Goal: Task Accomplishment & Management: Use online tool/utility

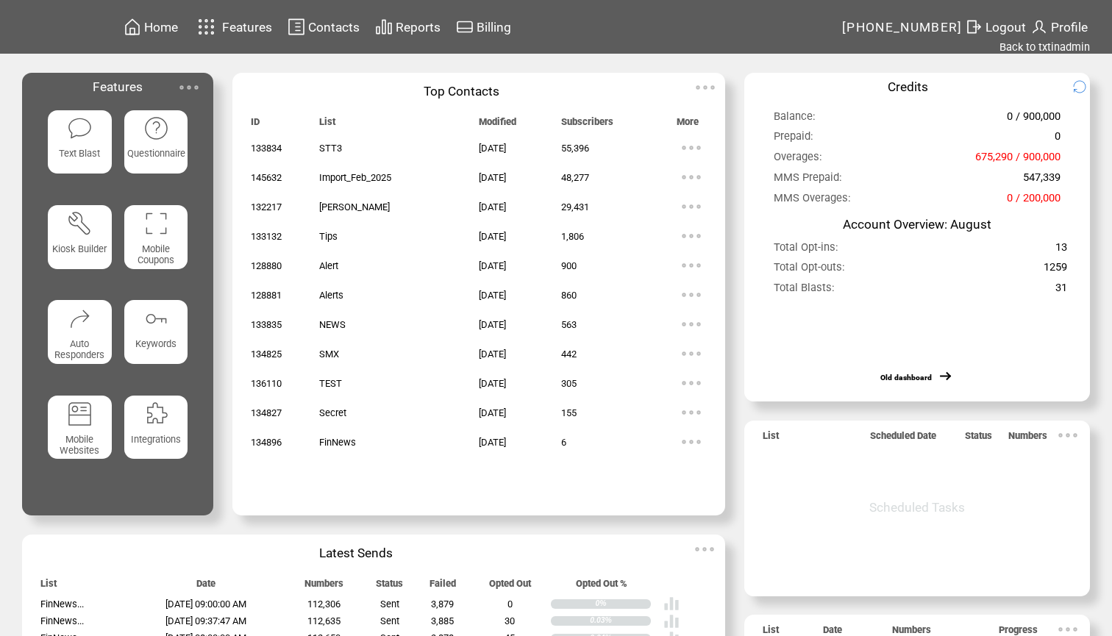
click at [420, 26] on span "Reports" at bounding box center [418, 27] width 45 height 15
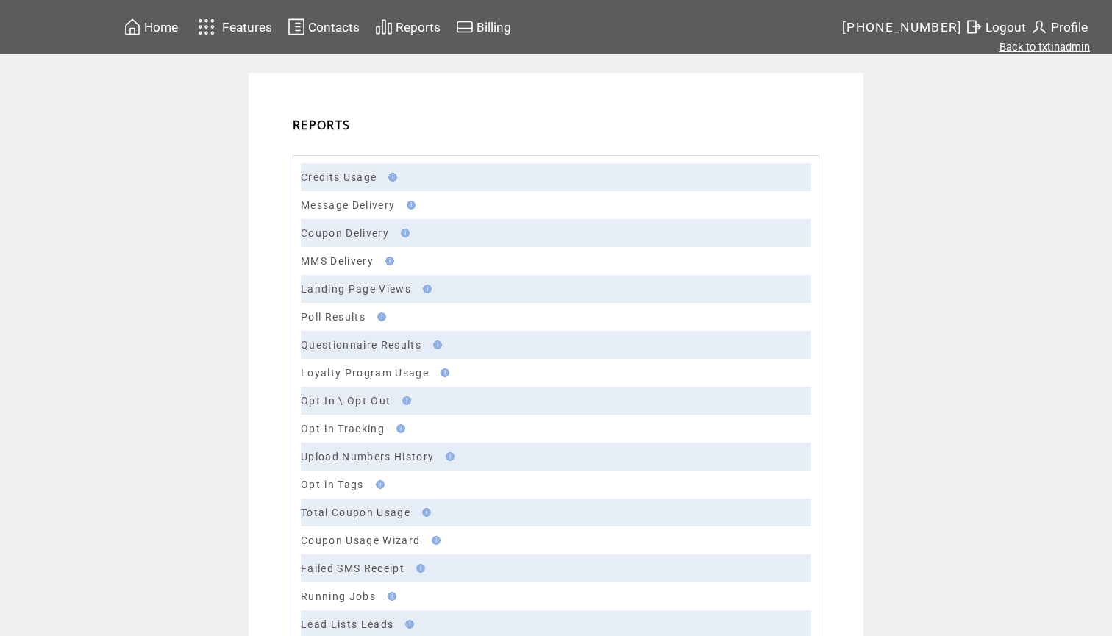
click at [1056, 46] on link "Back to txtinadmin" at bounding box center [1044, 46] width 90 height 13
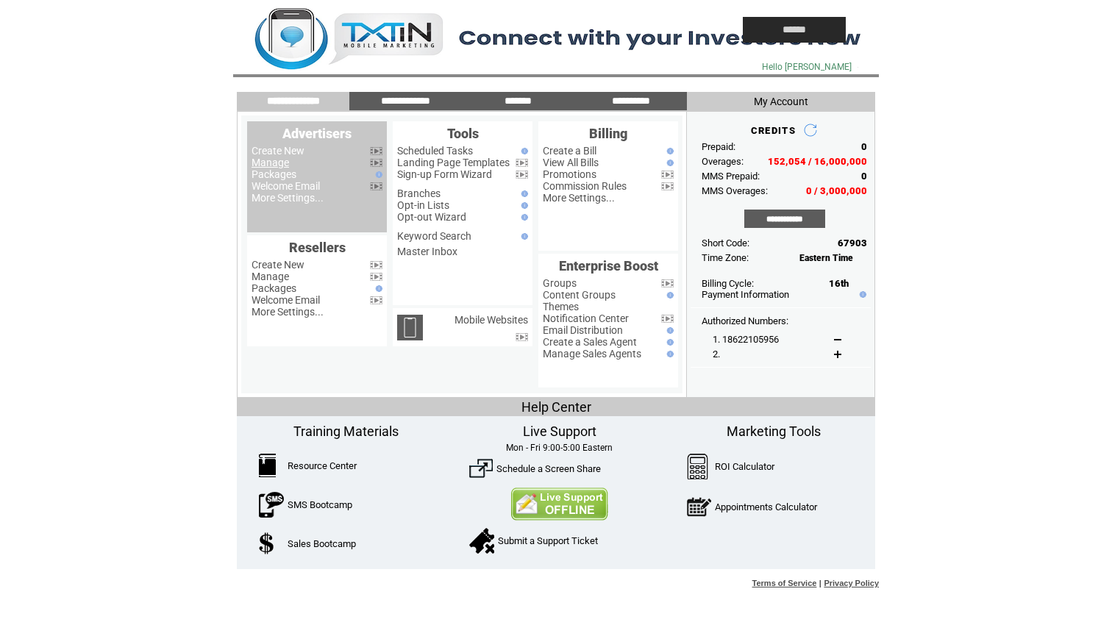
click at [279, 161] on link "Manage" at bounding box center [270, 163] width 38 height 12
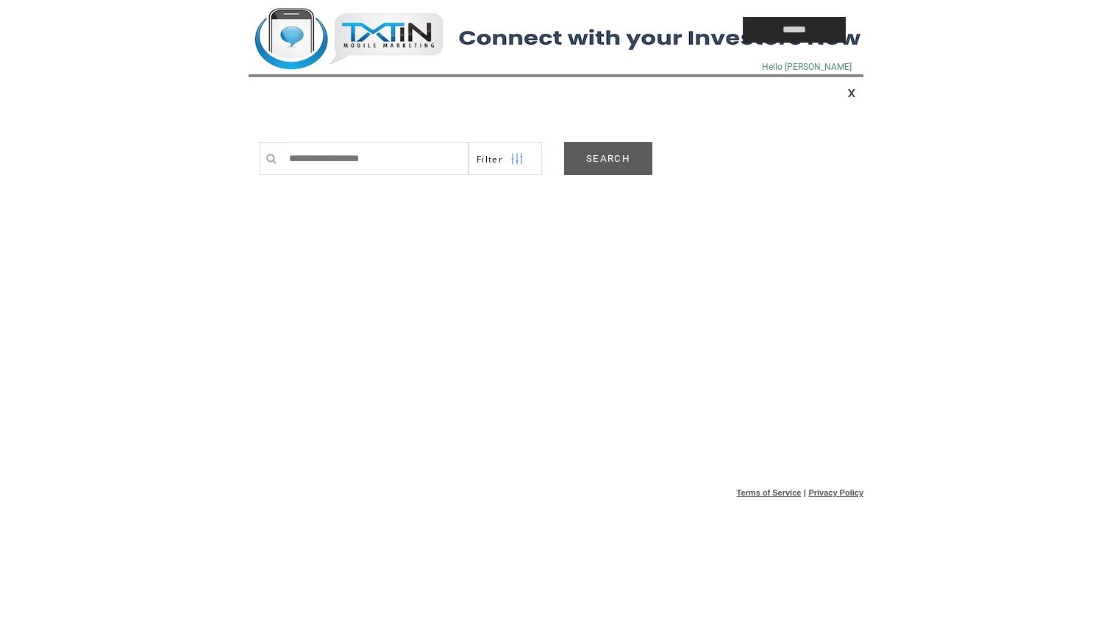
click at [605, 162] on link "SEARCH" at bounding box center [608, 158] width 88 height 33
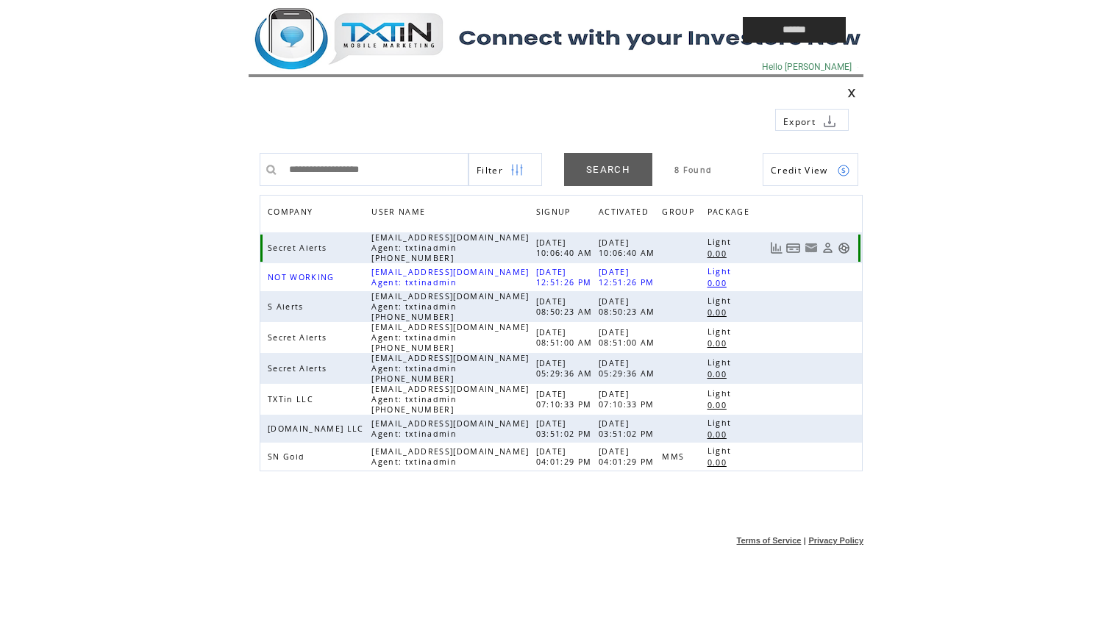
click at [849, 246] on link at bounding box center [844, 248] width 13 height 13
click at [392, 32] on td at bounding box center [462, 30] width 426 height 60
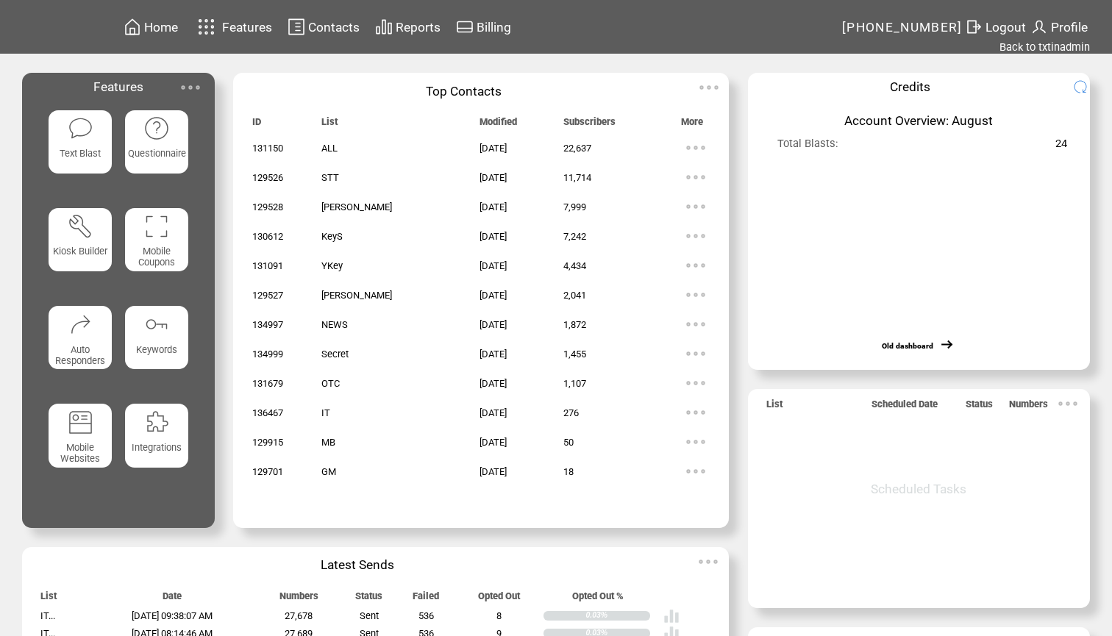
click at [418, 24] on span "Reports" at bounding box center [418, 27] width 45 height 15
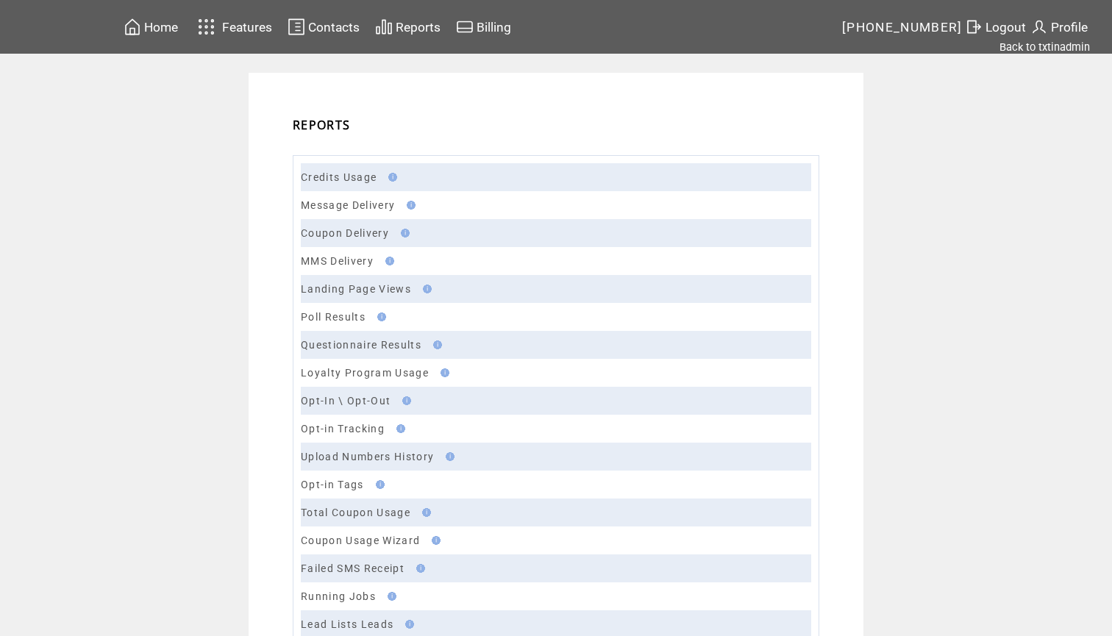
click at [329, 214] on td "Message Delivery" at bounding box center [556, 205] width 510 height 28
click at [341, 207] on link "Message Delivery" at bounding box center [348, 205] width 94 height 12
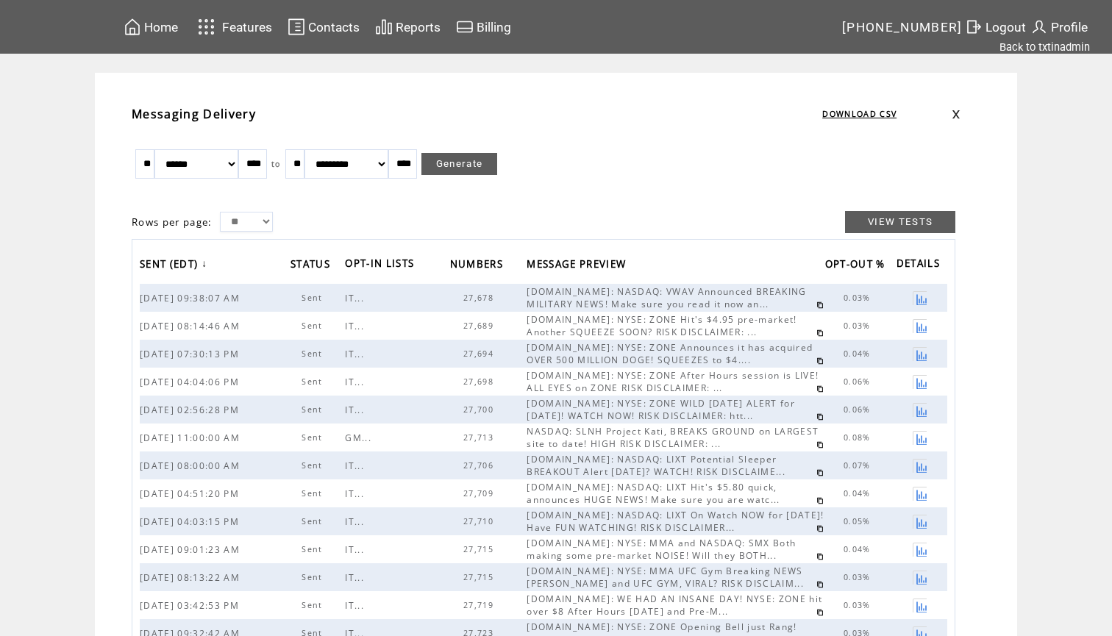
click at [816, 446] on link at bounding box center [819, 444] width 7 height 7
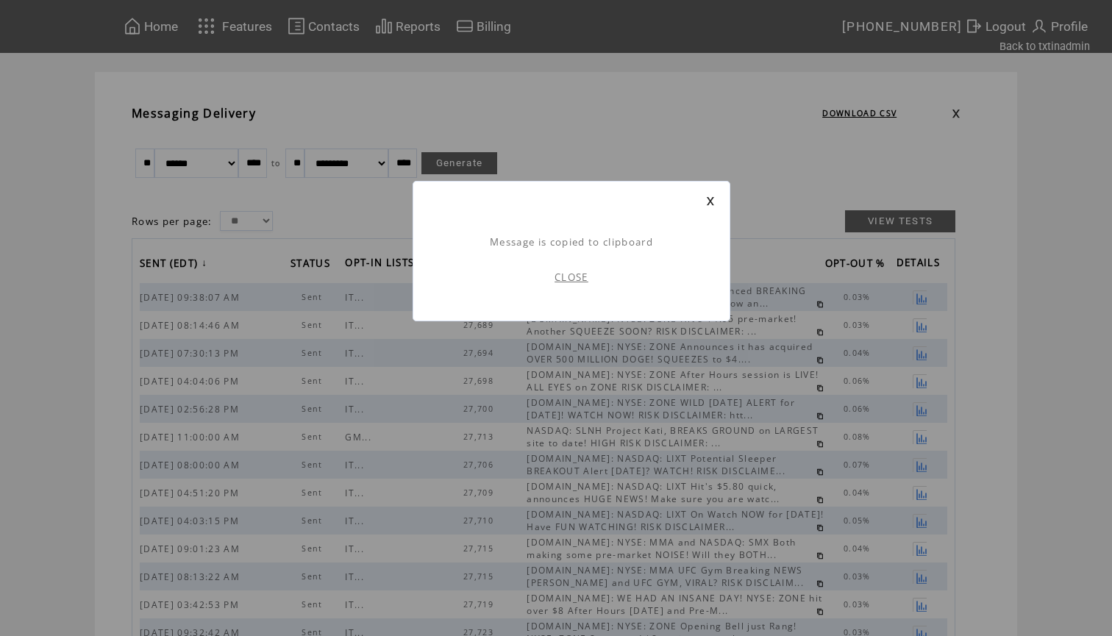
click at [576, 278] on link "CLOSE" at bounding box center [571, 277] width 34 height 13
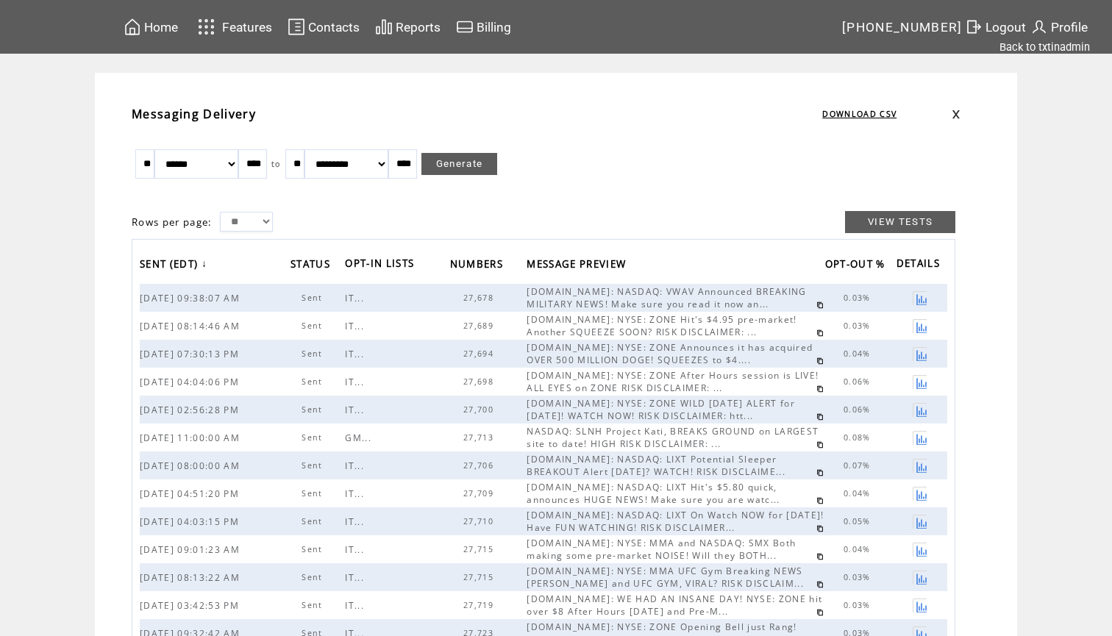
click at [164, 17] on td "Home" at bounding box center [160, 27] width 35 height 20
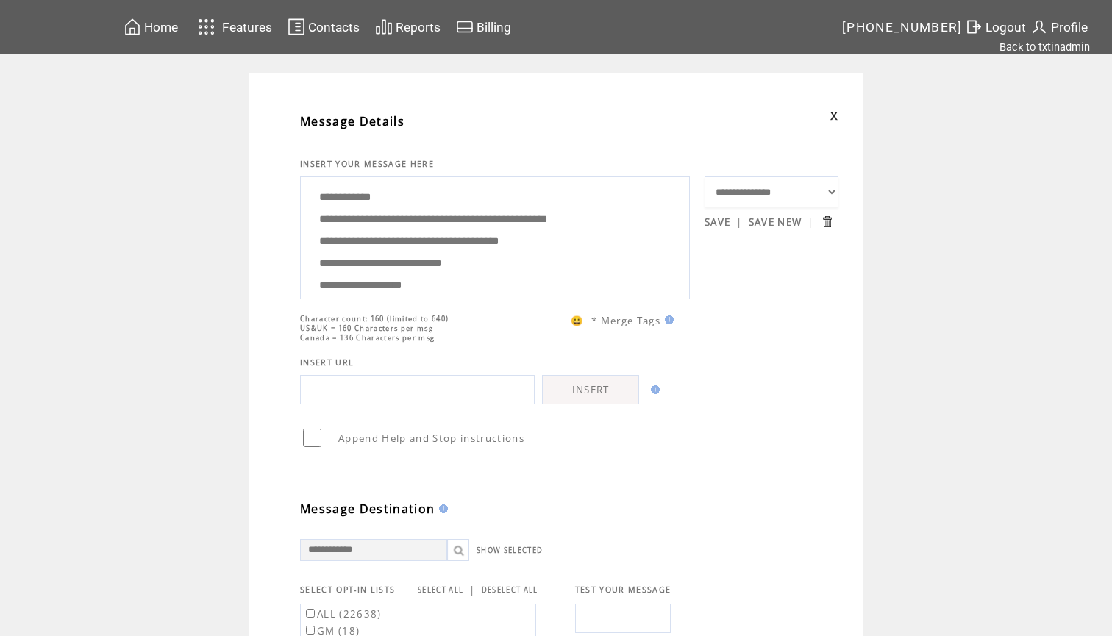
drag, startPoint x: 657, startPoint y: 230, endPoint x: 279, endPoint y: 226, distance: 377.2
click at [279, 226] on div "**********" at bounding box center [571, 604] width 600 height 1019
type textarea "**********"
click at [741, 296] on td "**********" at bounding box center [771, 234] width 134 height 130
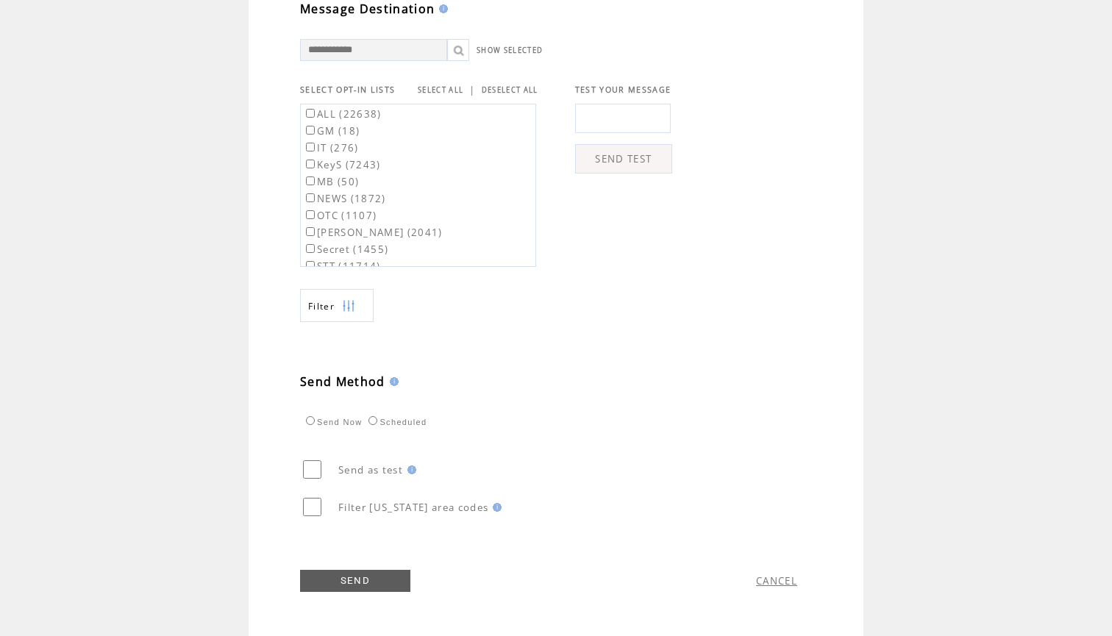
scroll to position [508, 0]
click at [340, 128] on label "GM (18)" at bounding box center [331, 130] width 57 height 13
click at [440, 89] on link "SELECT ALL" at bounding box center [441, 90] width 46 height 10
click at [233, 193] on td "**********" at bounding box center [556, 104] width 1112 height 1063
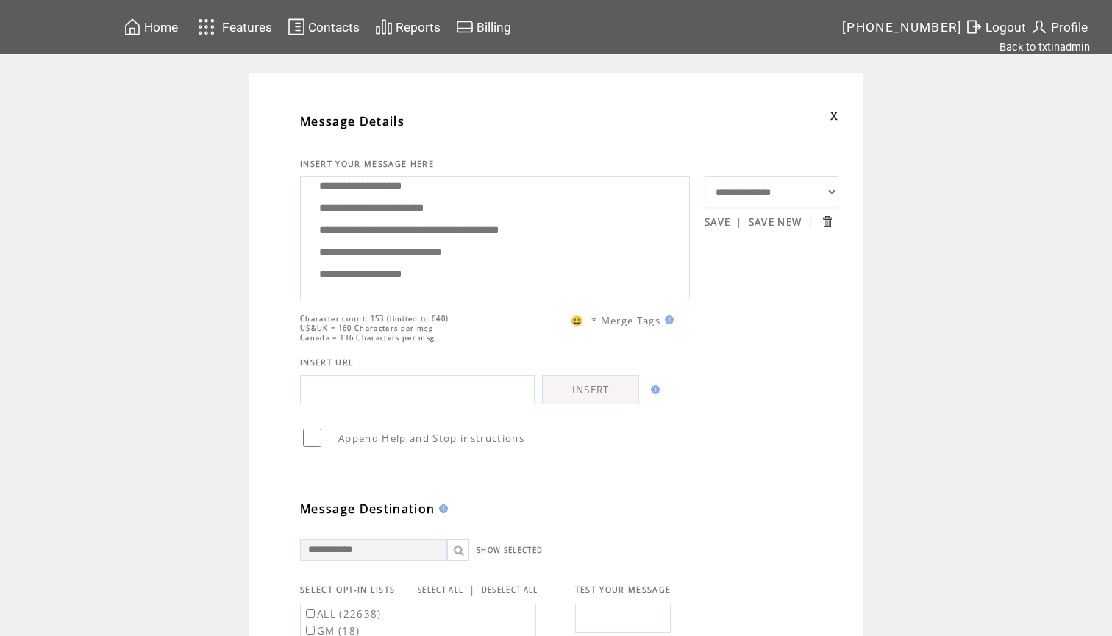
scroll to position [-1, 0]
click at [386, 217] on textarea "**********" at bounding box center [495, 236] width 374 height 110
click at [523, 232] on textarea "**********" at bounding box center [495, 236] width 374 height 110
click at [509, 232] on textarea "**********" at bounding box center [495, 236] width 374 height 110
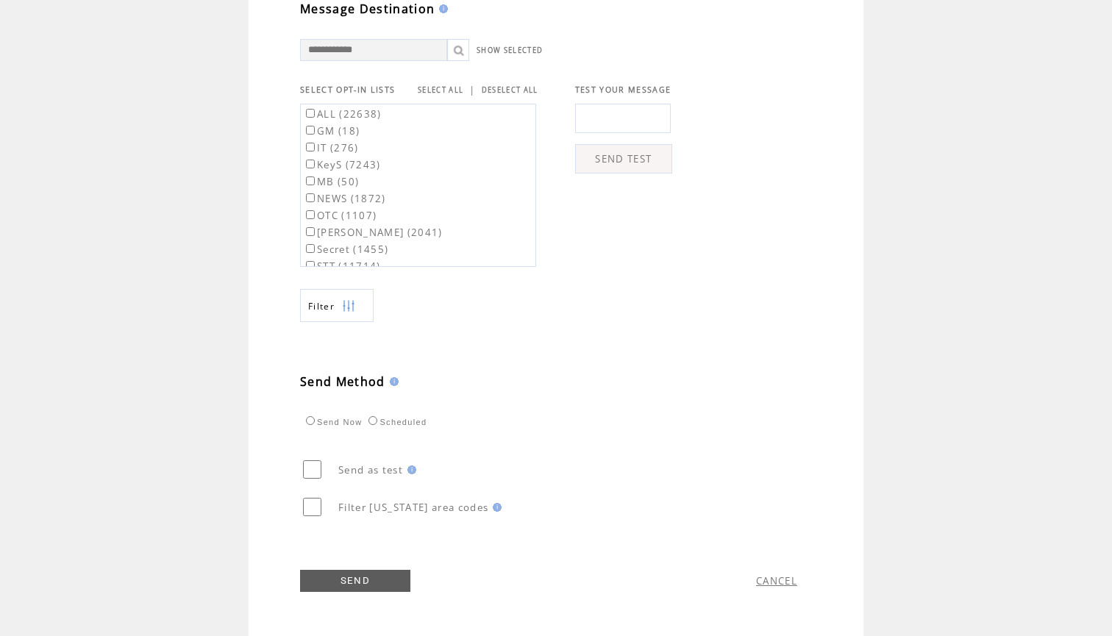
scroll to position [508, 0]
click at [343, 578] on link "SEND" at bounding box center [355, 581] width 110 height 22
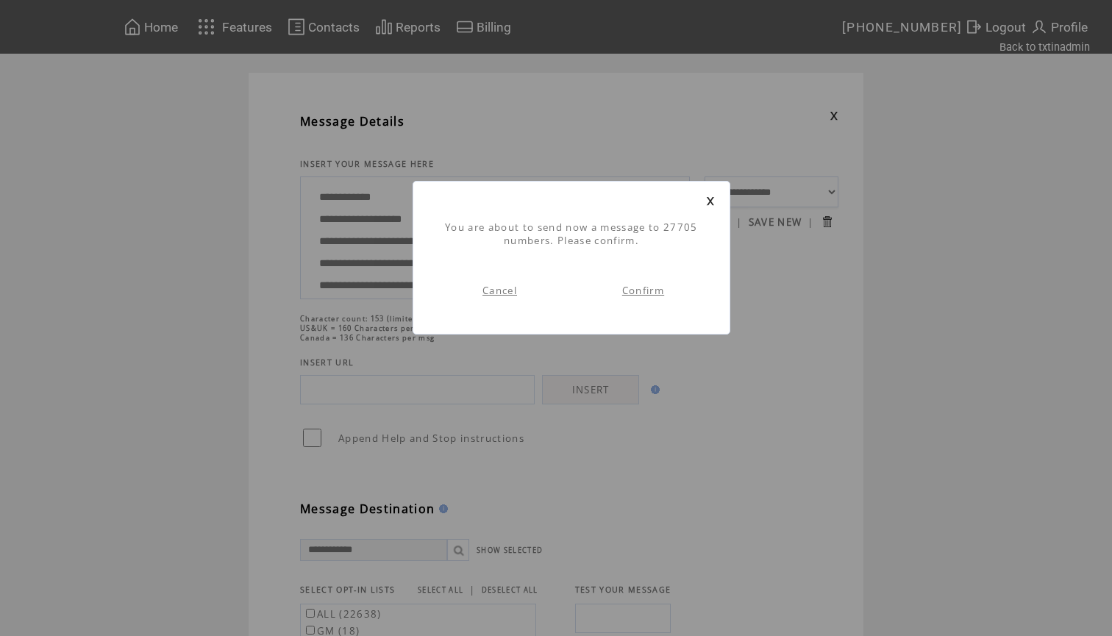
scroll to position [1, 0]
click at [499, 287] on link "Cancel" at bounding box center [499, 290] width 35 height 13
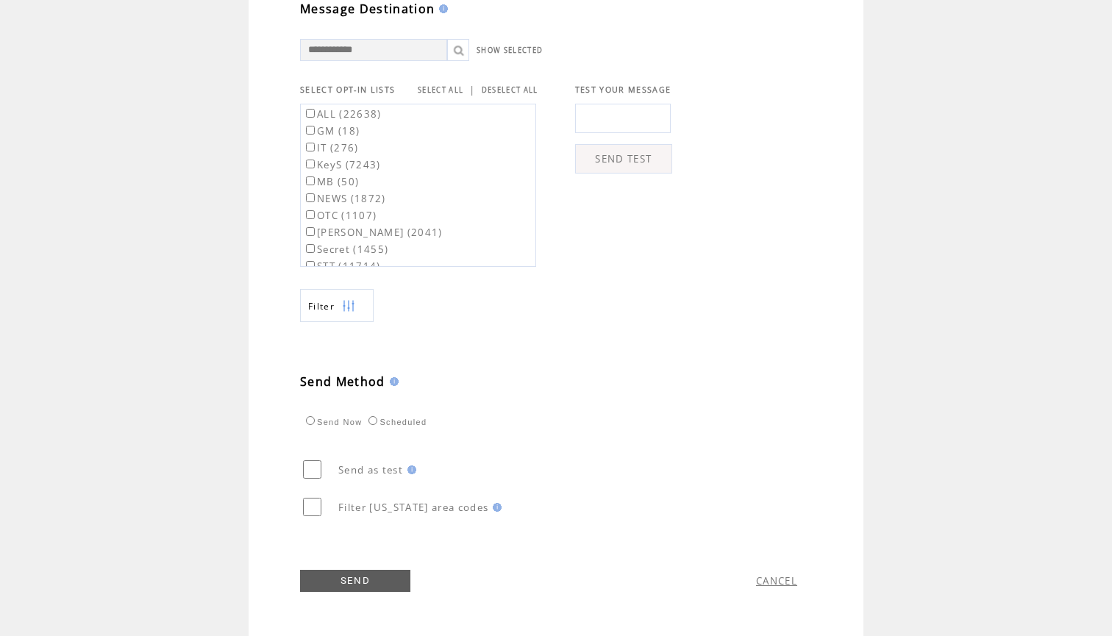
scroll to position [508, 0]
click at [357, 583] on link "SEND" at bounding box center [355, 581] width 110 height 22
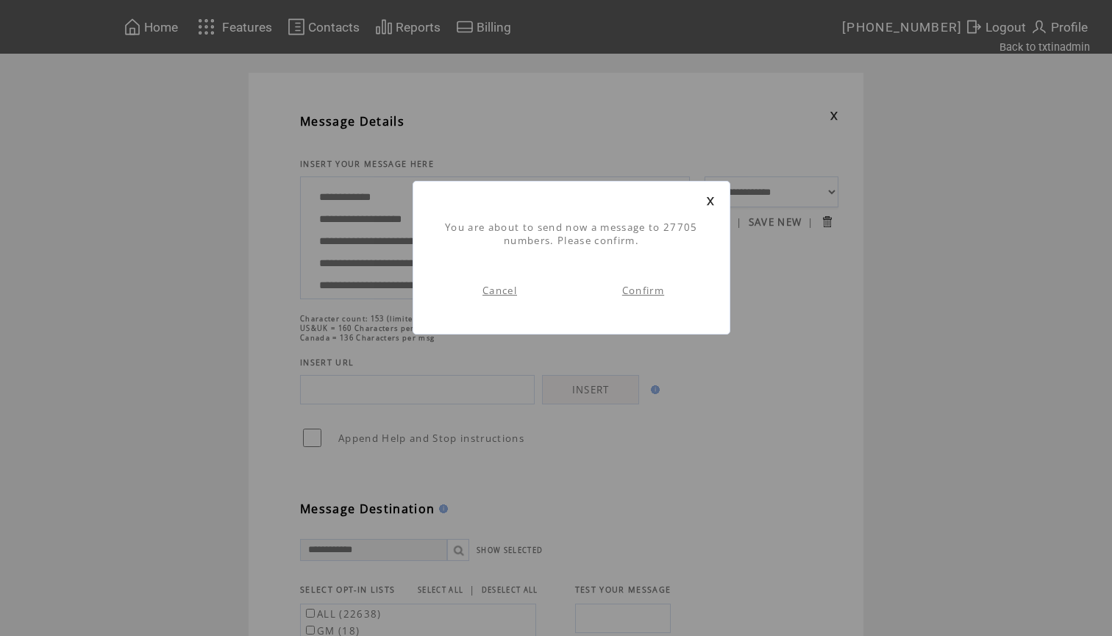
scroll to position [1, 0]
click at [641, 293] on link "Confirm" at bounding box center [643, 290] width 42 height 13
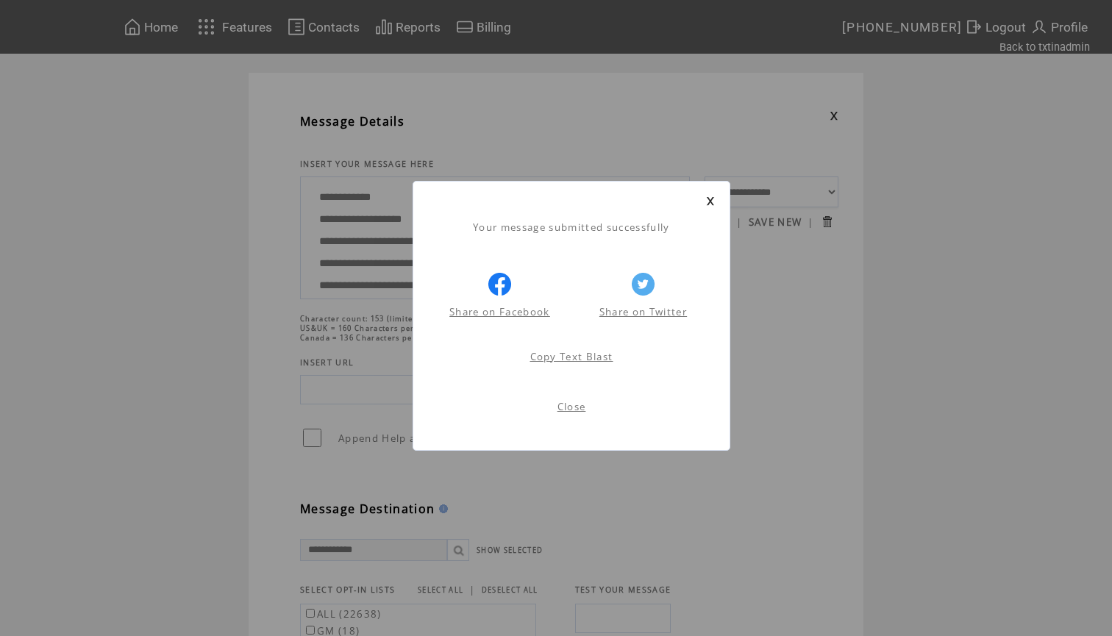
scroll to position [1, 0]
click at [712, 201] on link at bounding box center [710, 201] width 9 height 10
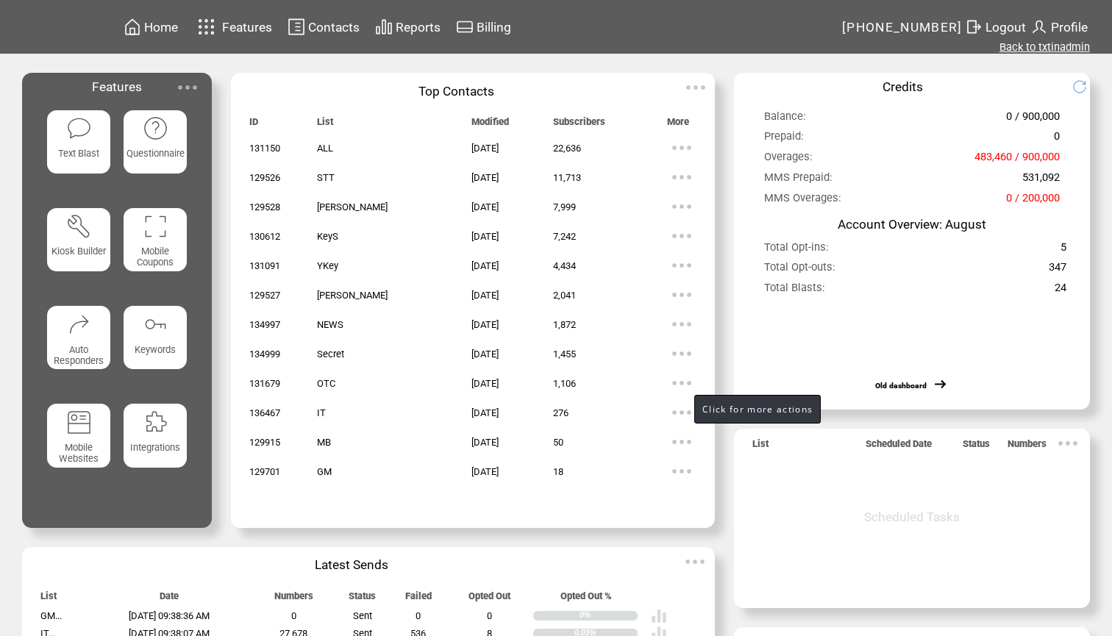
click at [1037, 47] on link "Back to txtinadmin" at bounding box center [1044, 46] width 90 height 13
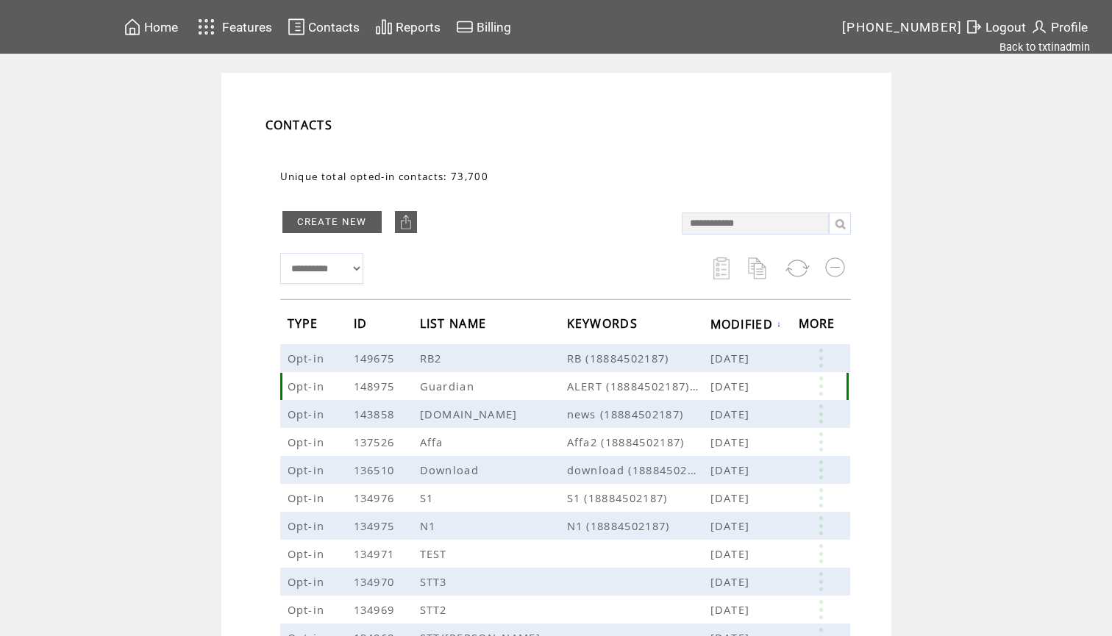
click at [819, 389] on link at bounding box center [821, 385] width 44 height 19
click at [733, 388] on link "EDIT" at bounding box center [731, 390] width 24 height 13
click at [820, 389] on link at bounding box center [821, 385] width 44 height 19
click at [735, 435] on link "9541" at bounding box center [763, 435] width 74 height 22
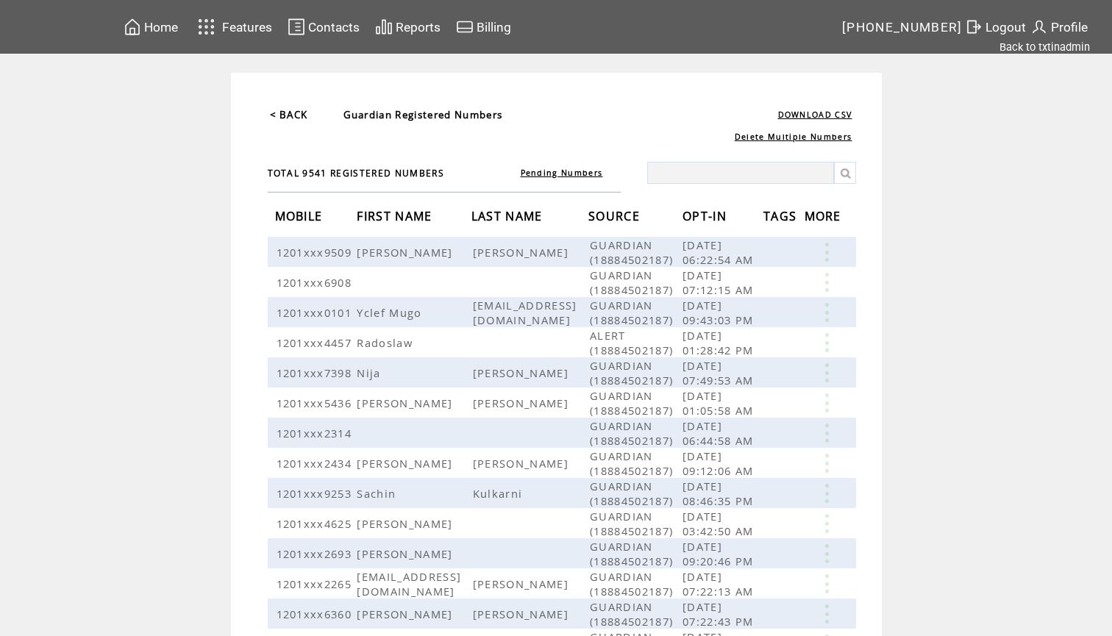
click at [730, 215] on span "OPT-IN" at bounding box center [706, 217] width 48 height 27
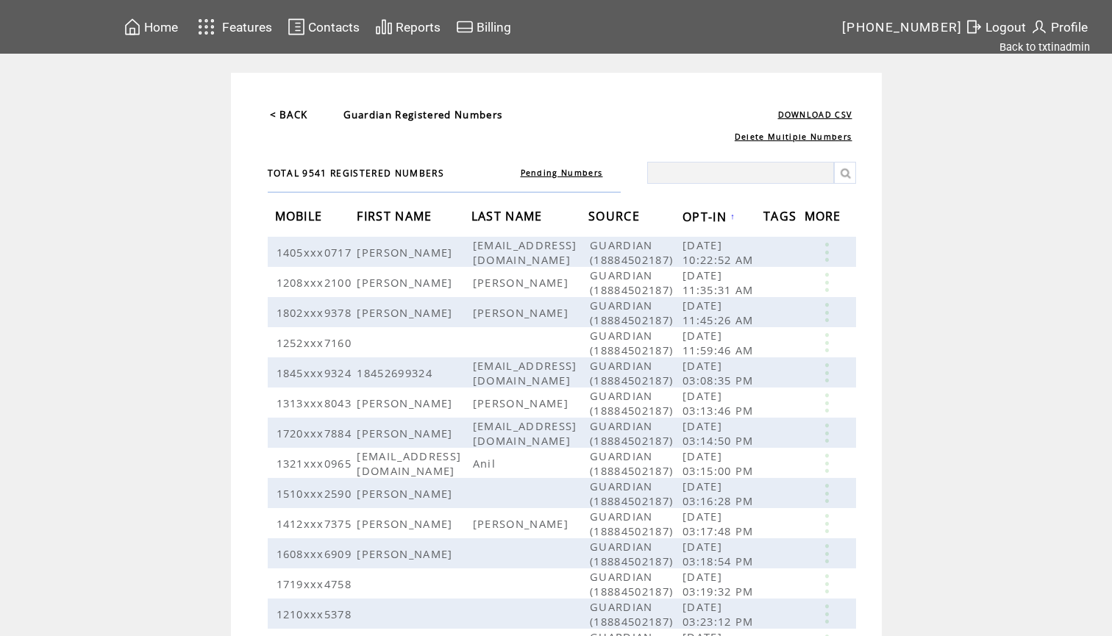
click at [730, 210] on span "OPT-IN" at bounding box center [706, 218] width 48 height 27
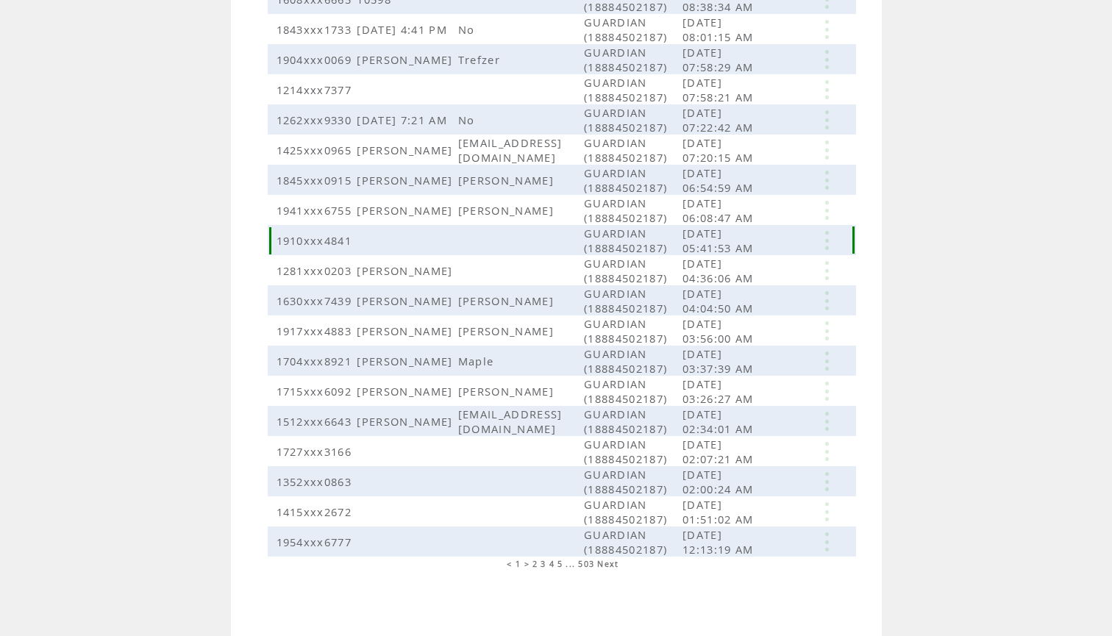
scroll to position [529, 0]
click at [541, 567] on span "3" at bounding box center [542, 564] width 5 height 10
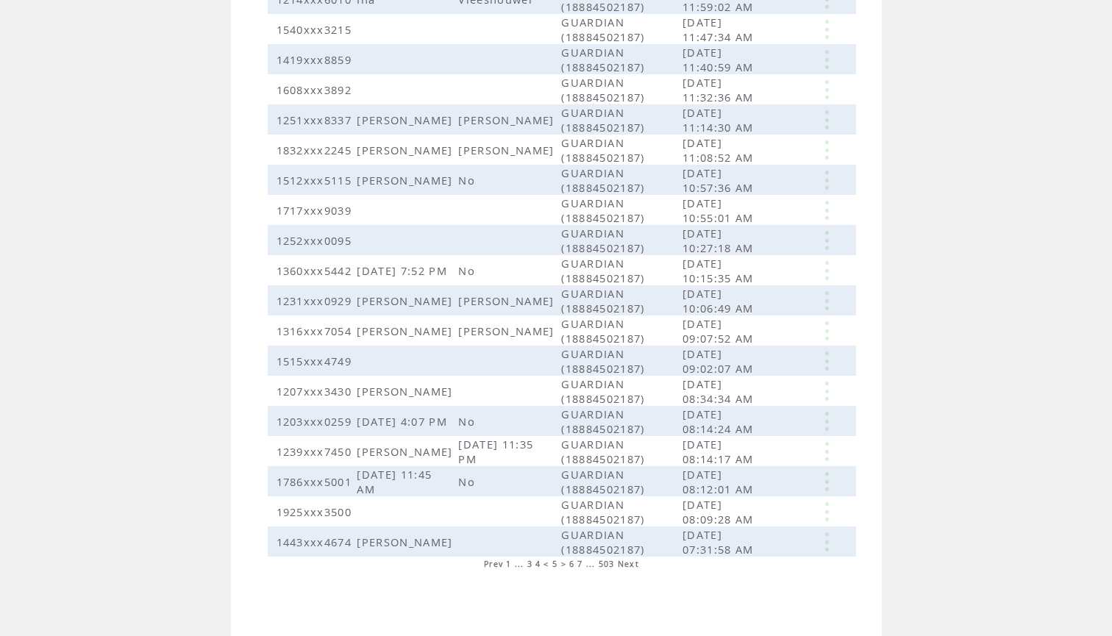
scroll to position [253, 0]
click at [580, 566] on span "7" at bounding box center [579, 564] width 5 height 10
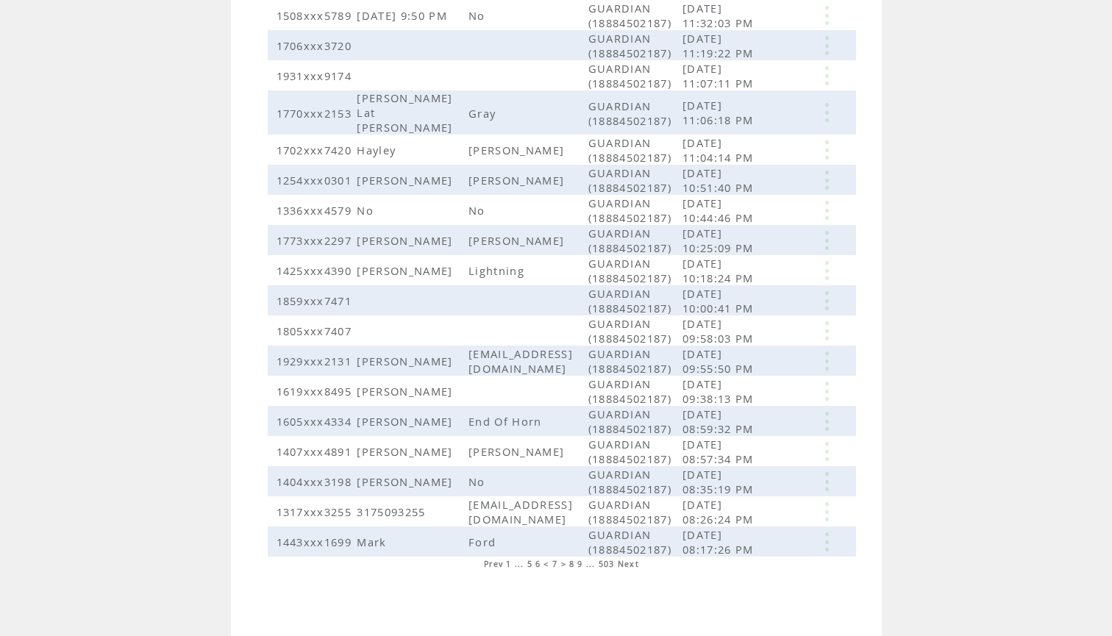
scroll to position [529, 0]
click at [582, 565] on span "9" at bounding box center [579, 564] width 5 height 10
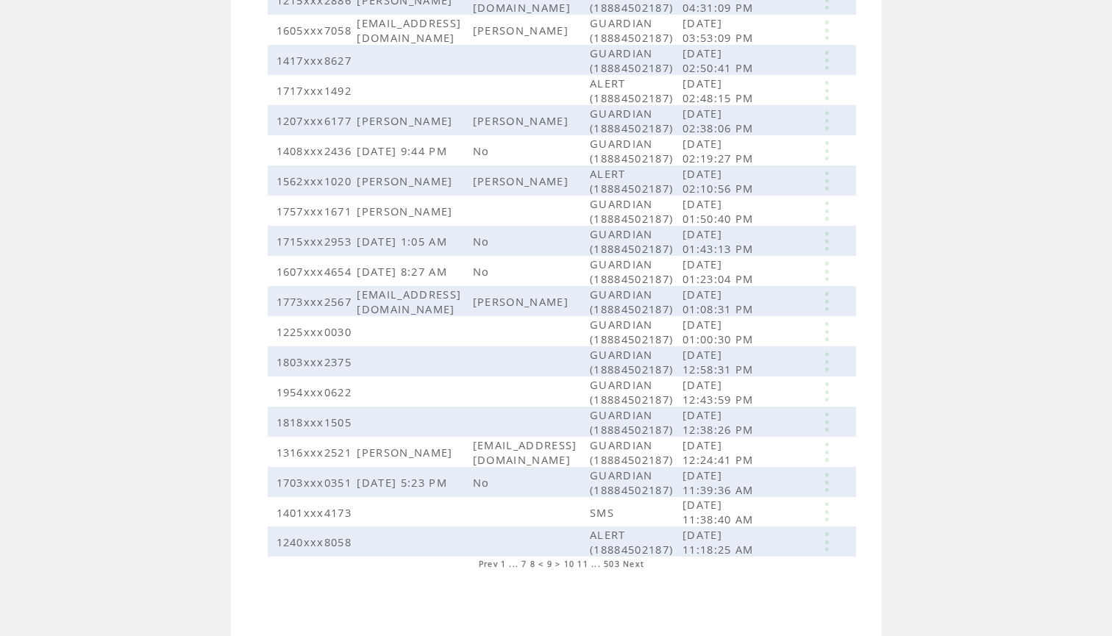
scroll to position [518, 0]
click at [584, 563] on span "11" at bounding box center [582, 564] width 11 height 10
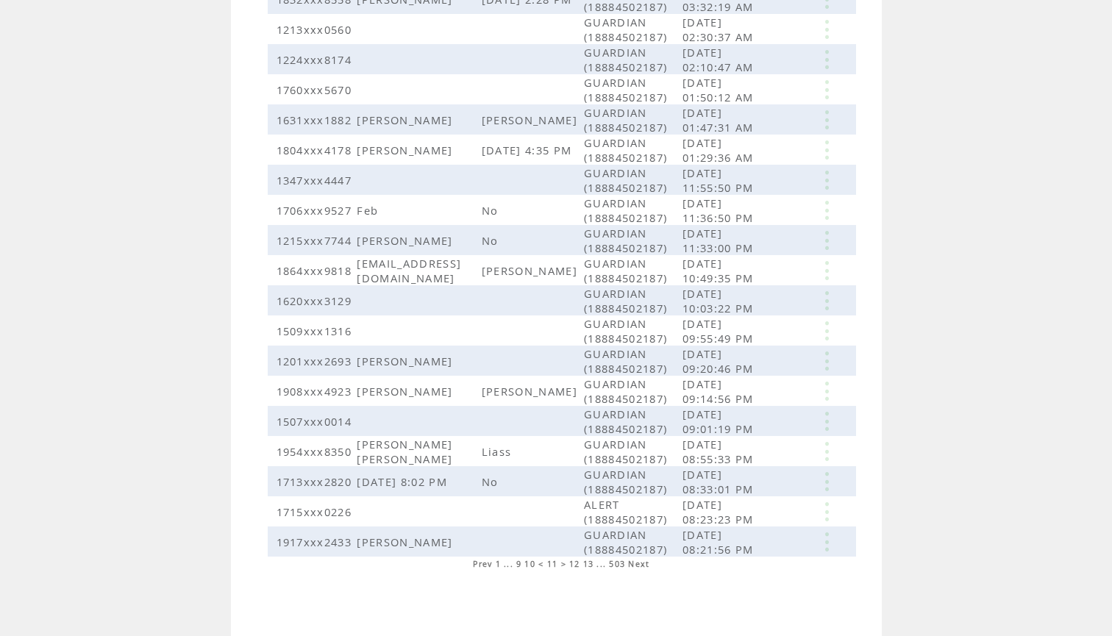
scroll to position [293, 0]
click at [593, 567] on span "13" at bounding box center [588, 564] width 11 height 10
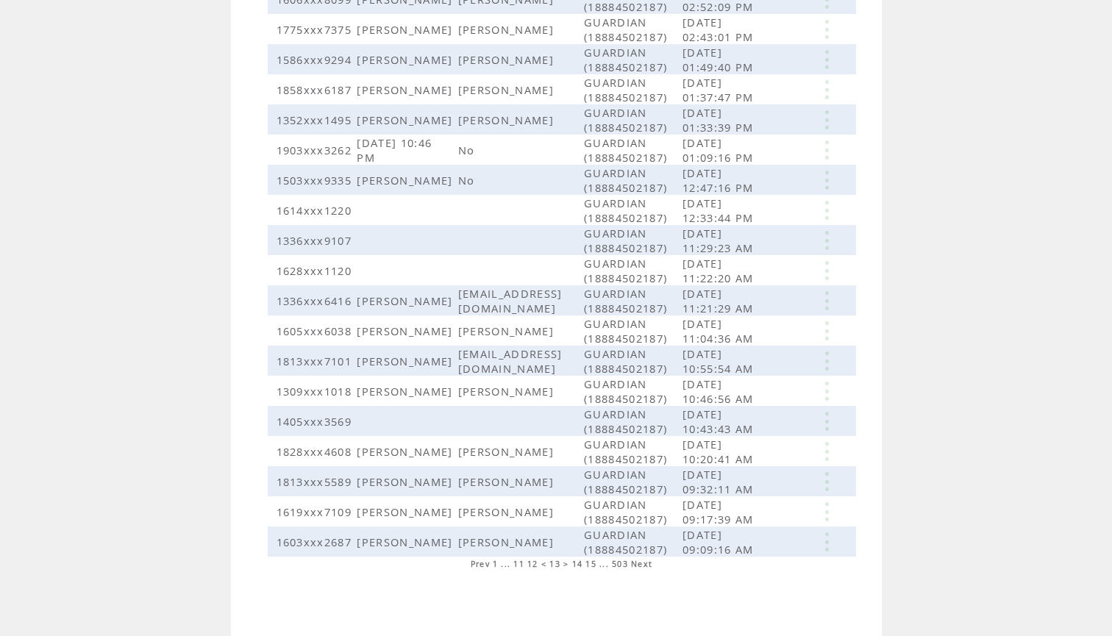
scroll to position [253, 0]
click at [592, 566] on span "15" at bounding box center [590, 564] width 11 height 10
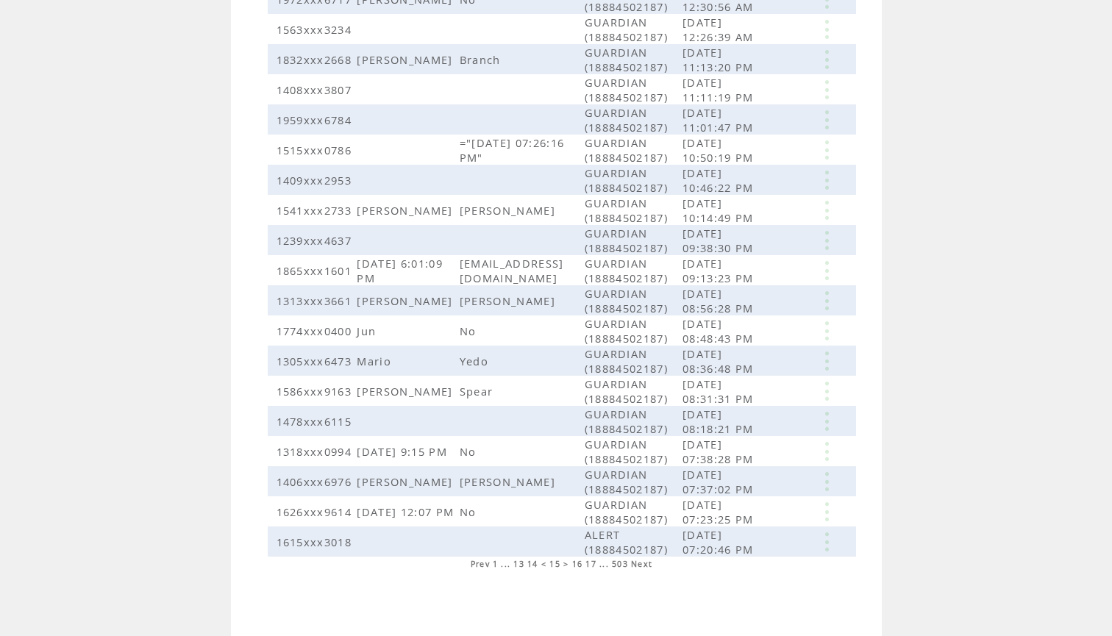
scroll to position [306, 0]
click at [593, 566] on span "17" at bounding box center [590, 564] width 11 height 10
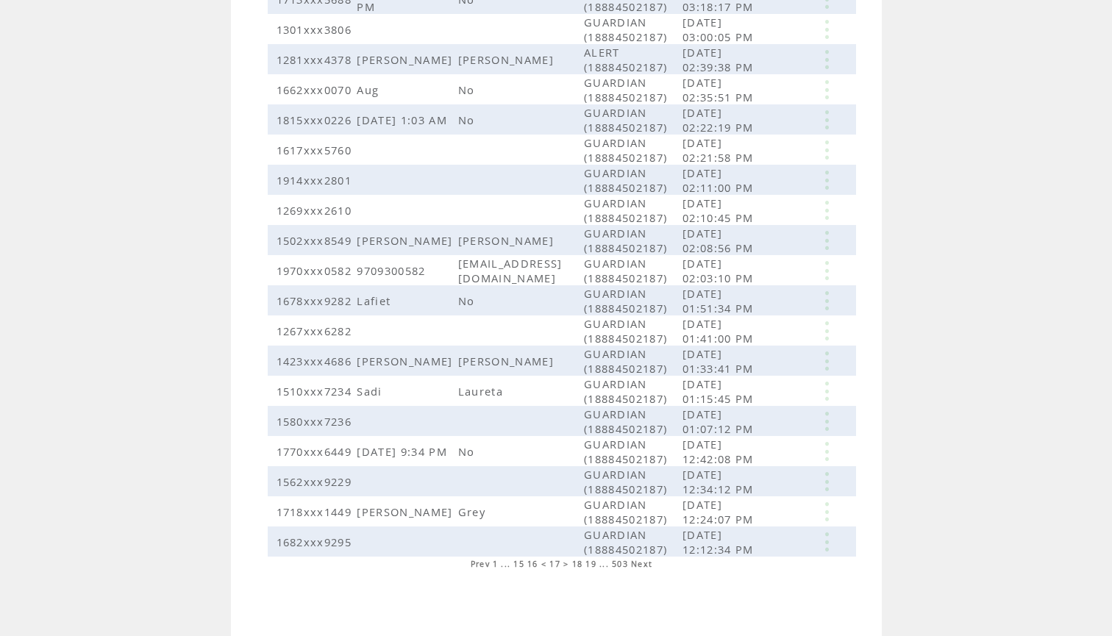
scroll to position [264, 0]
click at [593, 565] on span "19" at bounding box center [590, 564] width 11 height 10
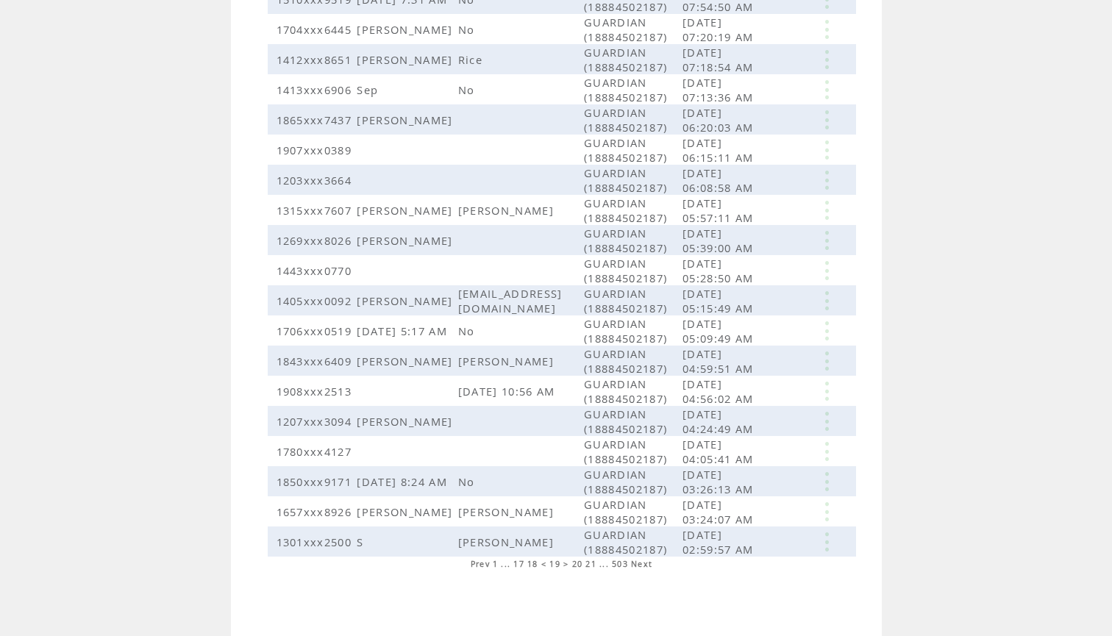
scroll to position [529, 0]
click at [593, 565] on span "21" at bounding box center [590, 564] width 11 height 10
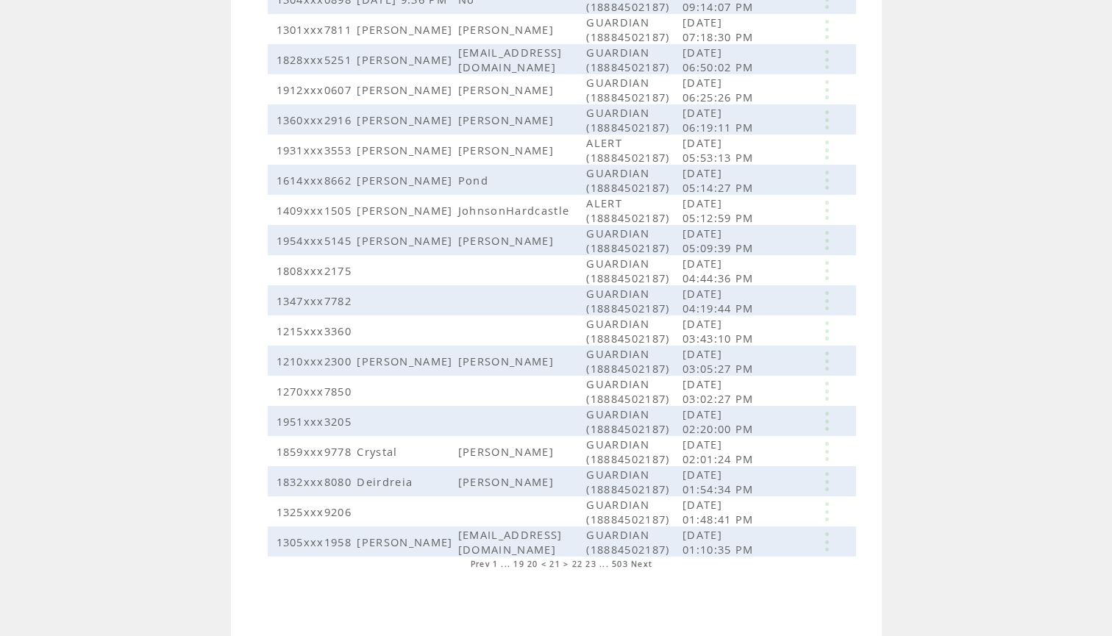
scroll to position [529, 0]
click at [593, 565] on span "23" at bounding box center [590, 564] width 11 height 10
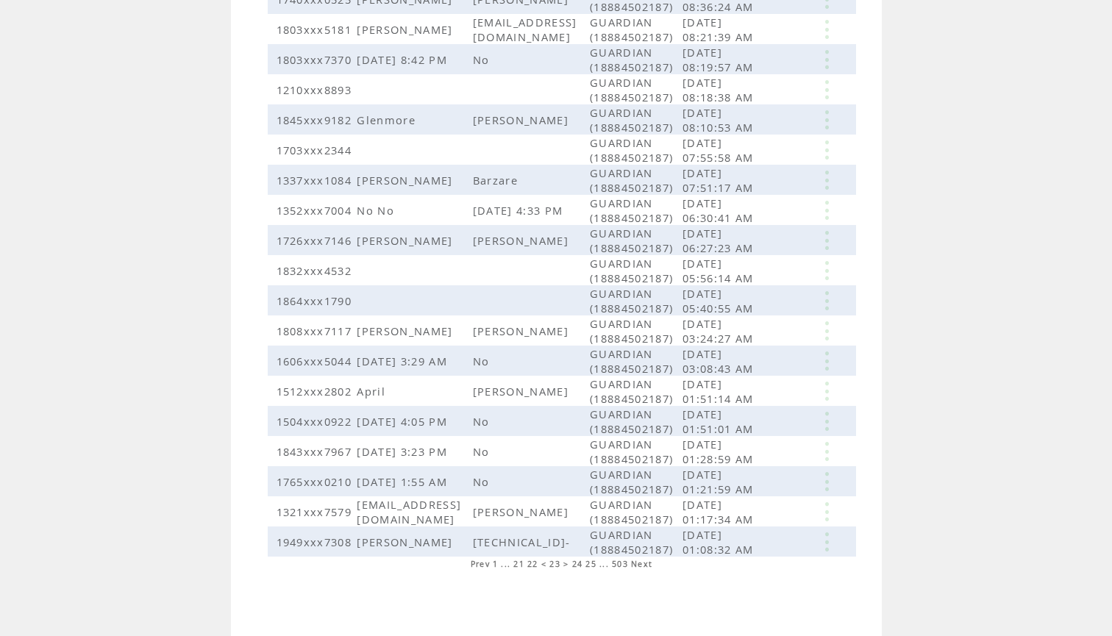
scroll to position [518, 0]
click at [590, 565] on span "25" at bounding box center [590, 564] width 11 height 10
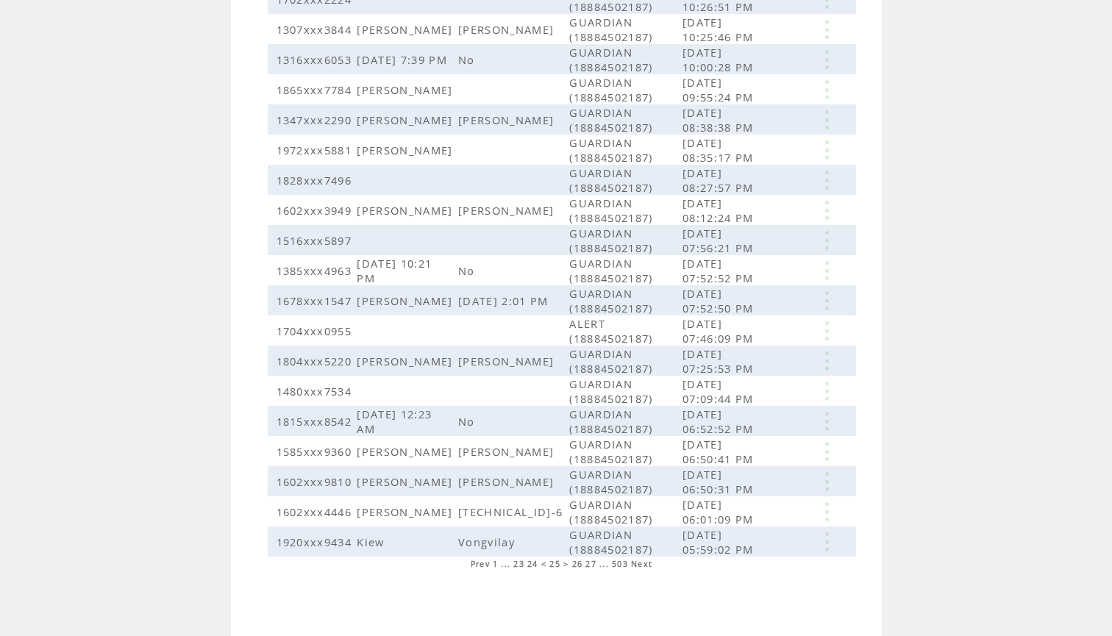
scroll to position [529, 0]
click at [594, 565] on span "27" at bounding box center [590, 564] width 11 height 10
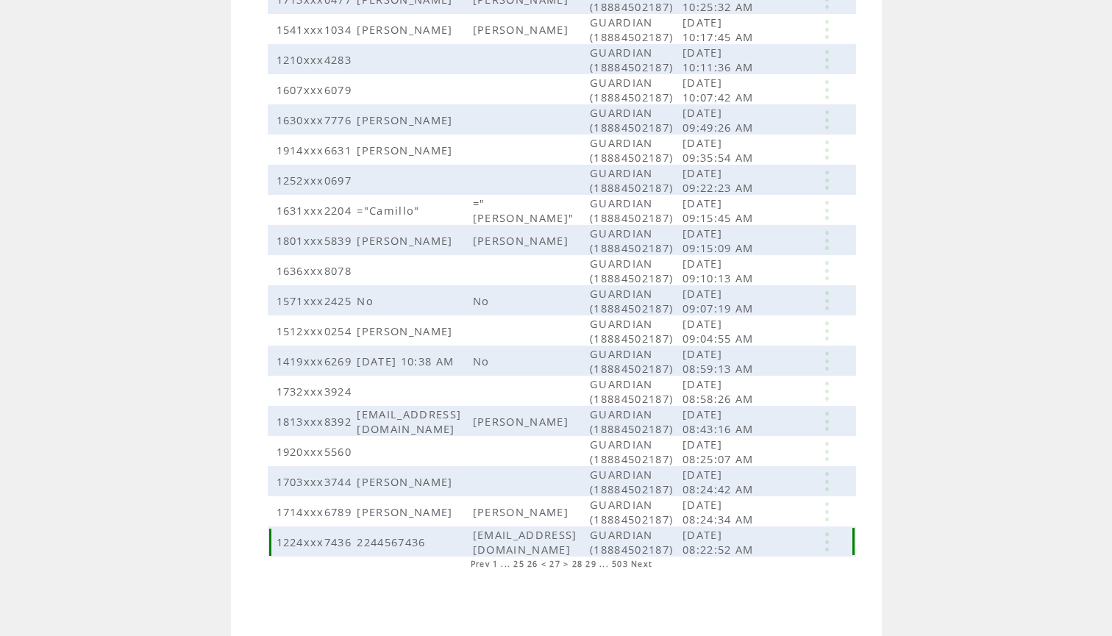
scroll to position [518, 0]
